Goal: Communication & Community: Answer question/provide support

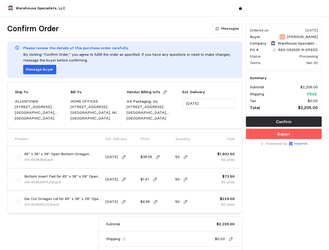
click at [164, 125] on div "Ship To [GEOGRAPHIC_DATA] [STREET_ADDRESS][PERSON_NAME] Bill To HOME OFFICES [S…" at bounding box center [124, 105] width 235 height 47
click at [228, 29] on p "Messages" at bounding box center [230, 29] width 18 height 6
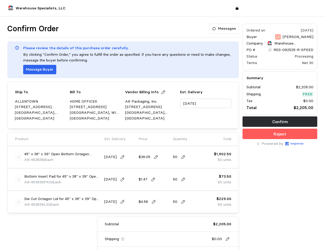
click at [39, 69] on p "Message Buyer" at bounding box center [40, 70] width 28 height 6
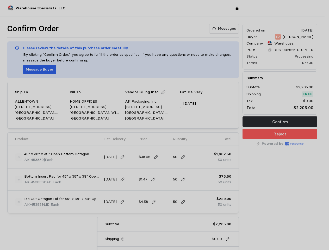
click at [162, 92] on div at bounding box center [164, 125] width 329 height 250
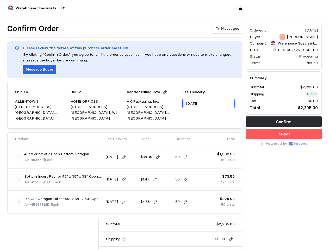
click at [208, 103] on input "[DATE]" at bounding box center [208, 104] width 52 height 10
click at [18, 157] on img at bounding box center [19, 157] width 8 height 8
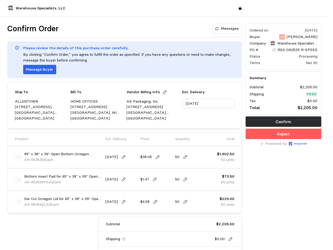
click at [124, 157] on img at bounding box center [166, 137] width 126 height 126
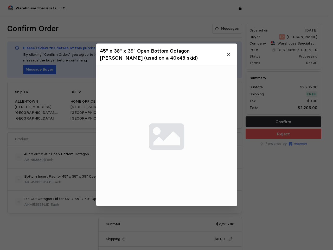
click at [158, 157] on img at bounding box center [166, 135] width 141 height 141
click at [186, 157] on img at bounding box center [166, 135] width 141 height 141
click at [18, 179] on div at bounding box center [166, 125] width 333 height 250
